Goal: Task Accomplishment & Management: Use online tool/utility

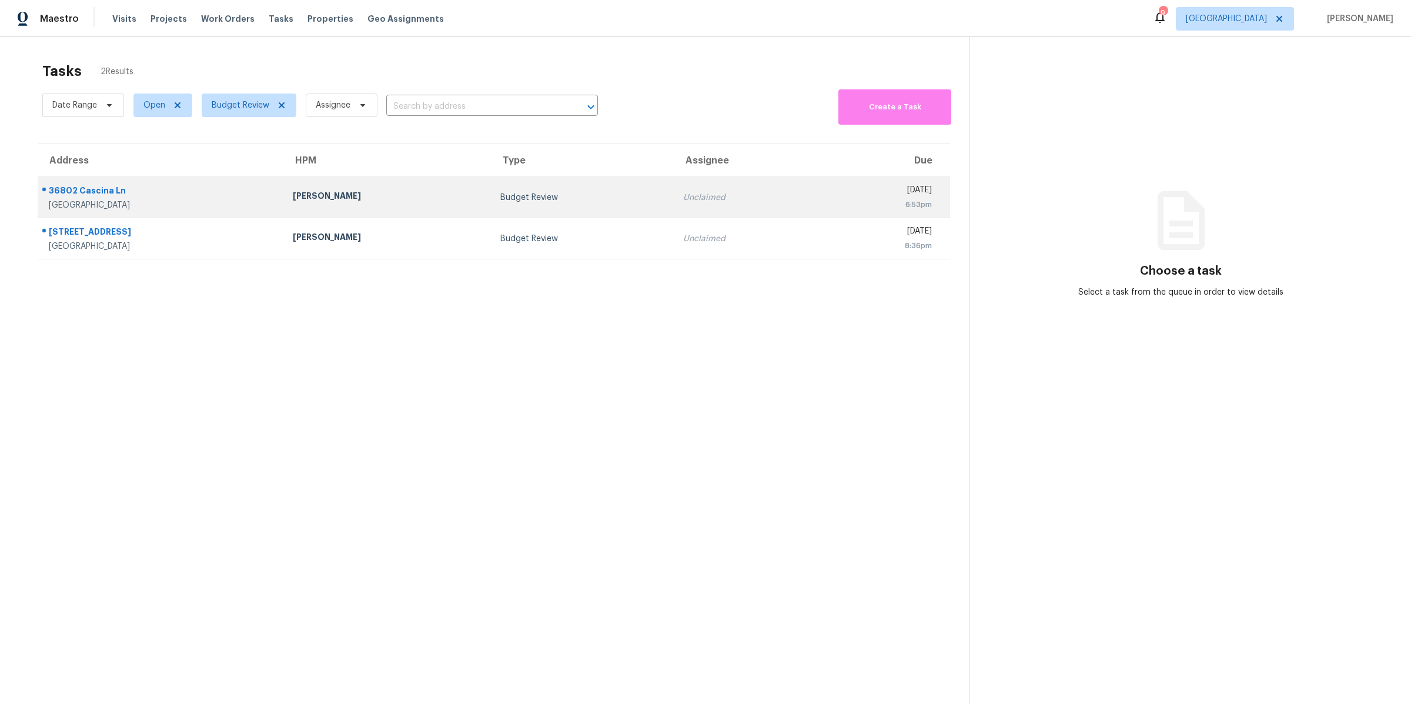
click at [253, 200] on td "36802 Cascina Ln Beaumont, CA, 92223" at bounding box center [161, 197] width 246 height 41
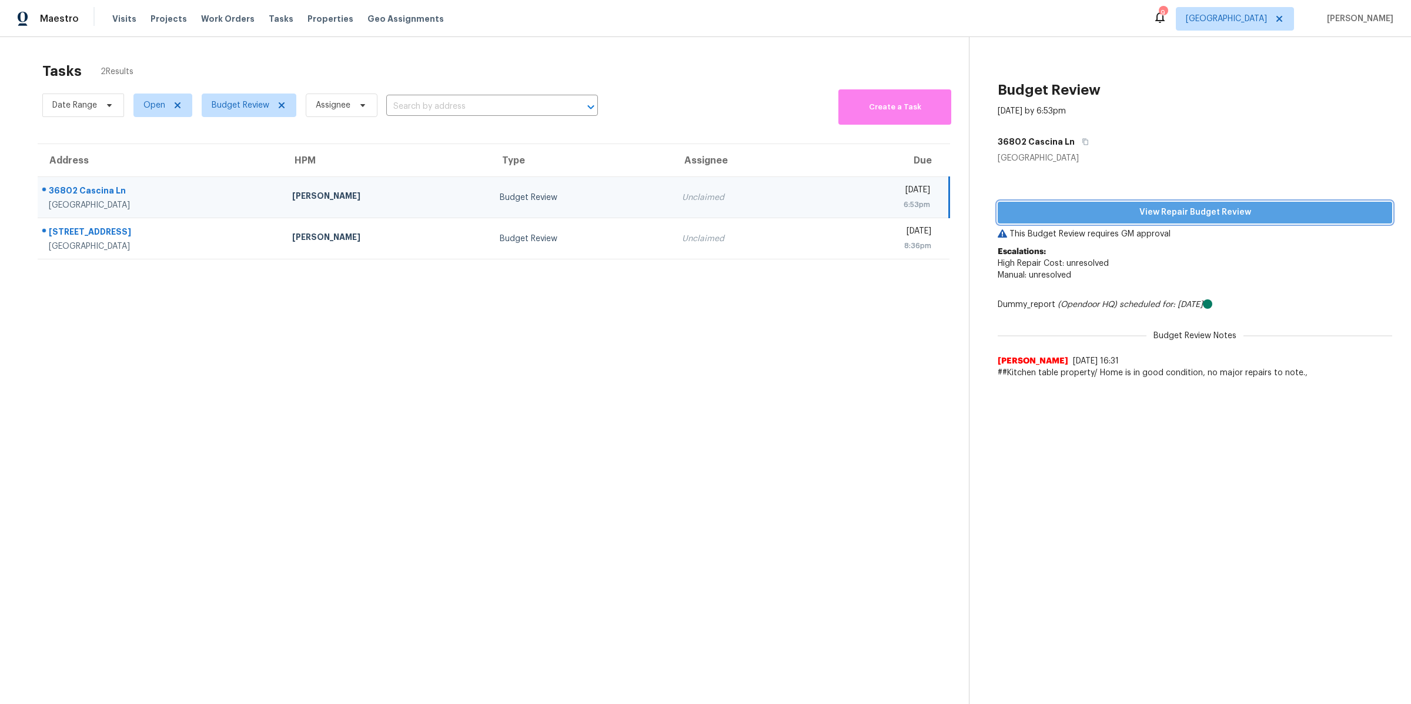
click at [1113, 213] on span "View Repair Budget Review" at bounding box center [1195, 212] width 376 height 15
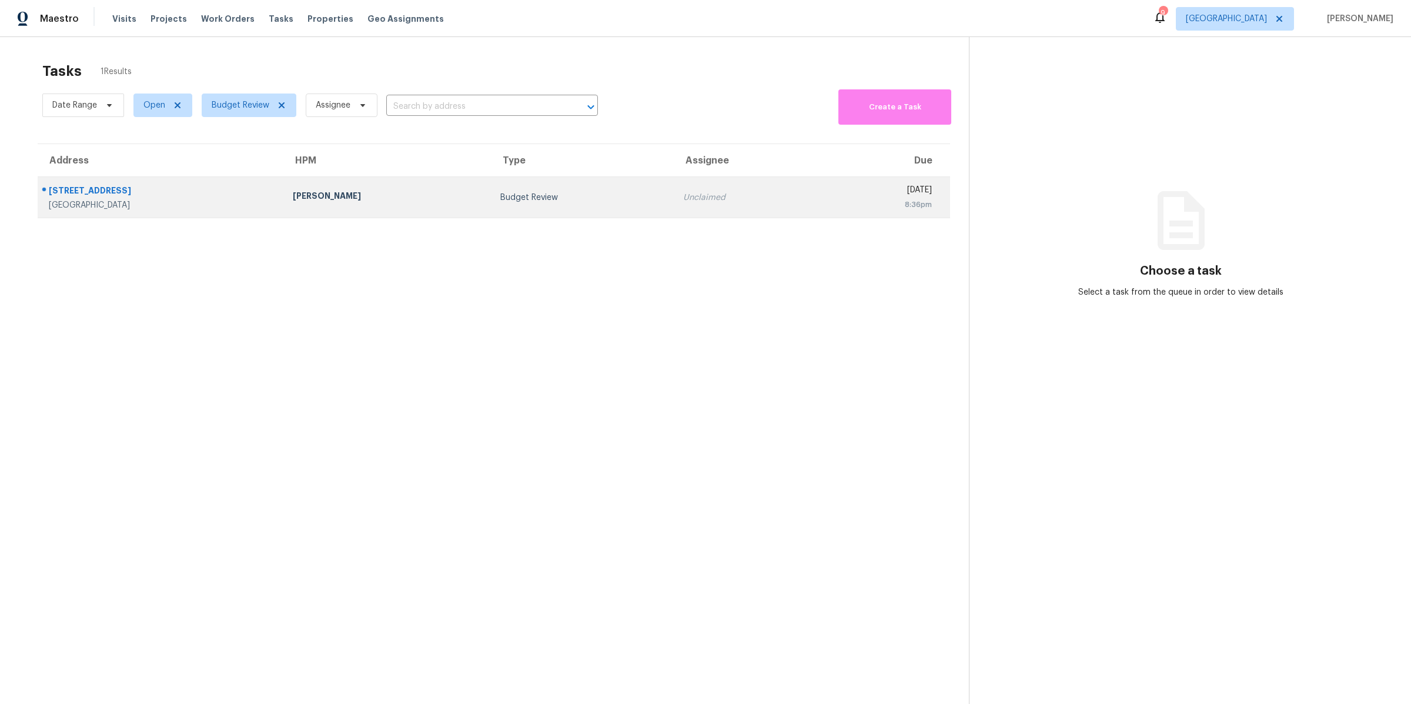
click at [388, 192] on div "[PERSON_NAME]" at bounding box center [387, 197] width 189 height 15
